Goal: Information Seeking & Learning: Learn about a topic

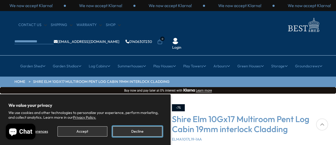
click at [133, 131] on button "Decline" at bounding box center [138, 131] width 50 height 10
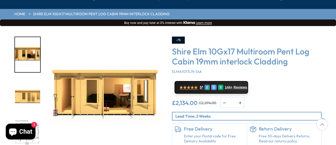
scroll to position [68, 0]
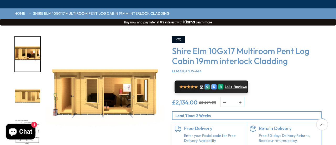
click at [30, 78] on img "2 / 10" at bounding box center [27, 95] width 25 height 35
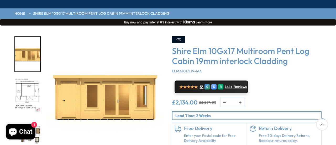
click at [30, 78] on img "3 / 10" at bounding box center [27, 95] width 25 height 35
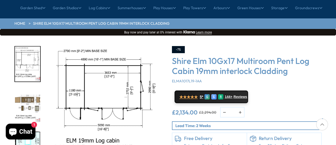
scroll to position [0, 0]
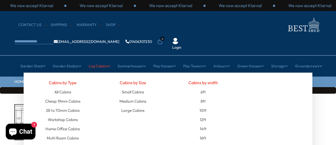
click at [98, 59] on link "Log Cabins" at bounding box center [100, 65] width 22 height 13
click at [60, 87] on link "All Cabins" at bounding box center [62, 91] width 17 height 9
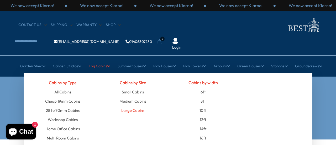
click at [131, 105] on link "Large Cabins" at bounding box center [132, 109] width 23 height 9
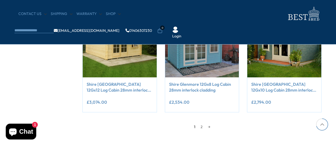
scroll to position [472, 0]
click at [202, 125] on link "2" at bounding box center [201, 126] width 7 height 8
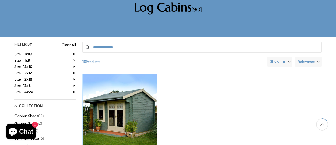
scroll to position [100, 0]
